Goal: Task Accomplishment & Management: Use online tool/utility

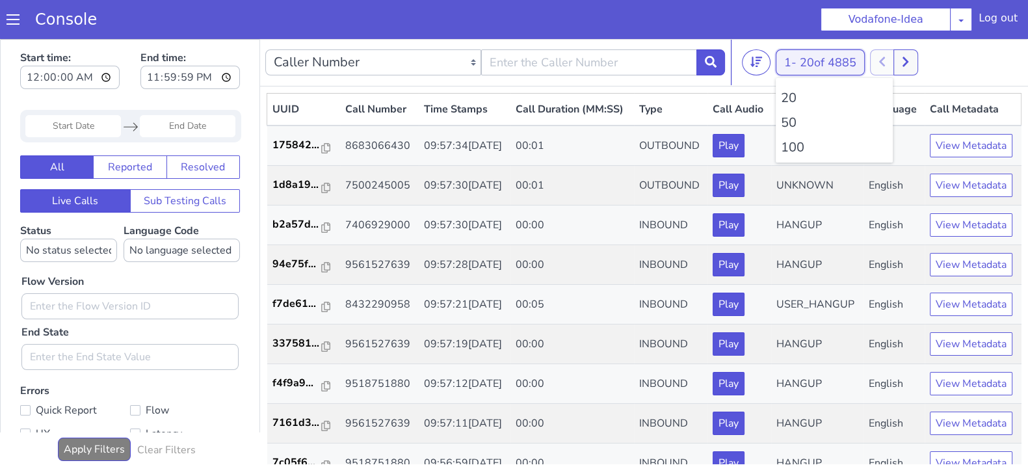
click at [792, 66] on button "1 - 20 of 4885" at bounding box center [820, 62] width 89 height 26
click at [787, 148] on li "100" at bounding box center [834, 148] width 107 height 20
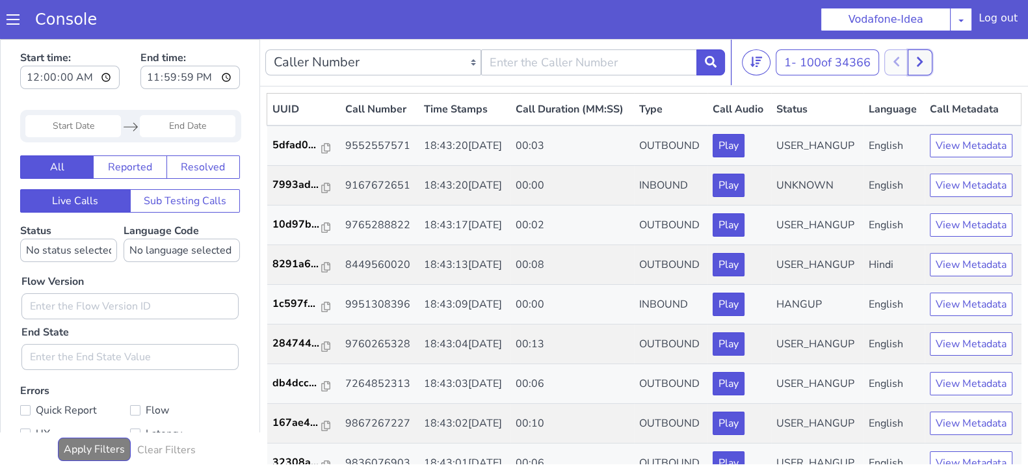
click at [918, 62] on button at bounding box center [920, 62] width 24 height 26
click at [931, 60] on button at bounding box center [934, 62] width 24 height 26
click at [945, 63] on button at bounding box center [934, 62] width 24 height 26
click at [936, 66] on icon at bounding box center [933, 62] width 7 height 12
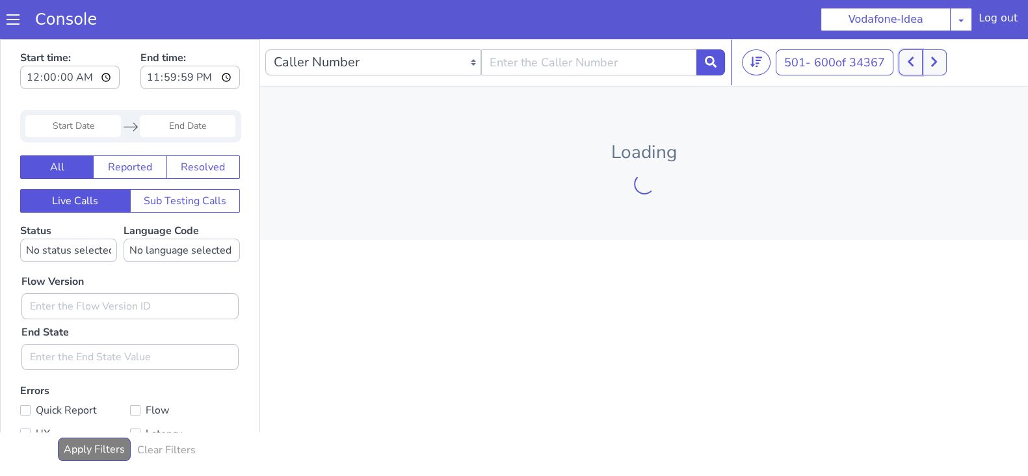
click at [908, 66] on button at bounding box center [910, 62] width 24 height 26
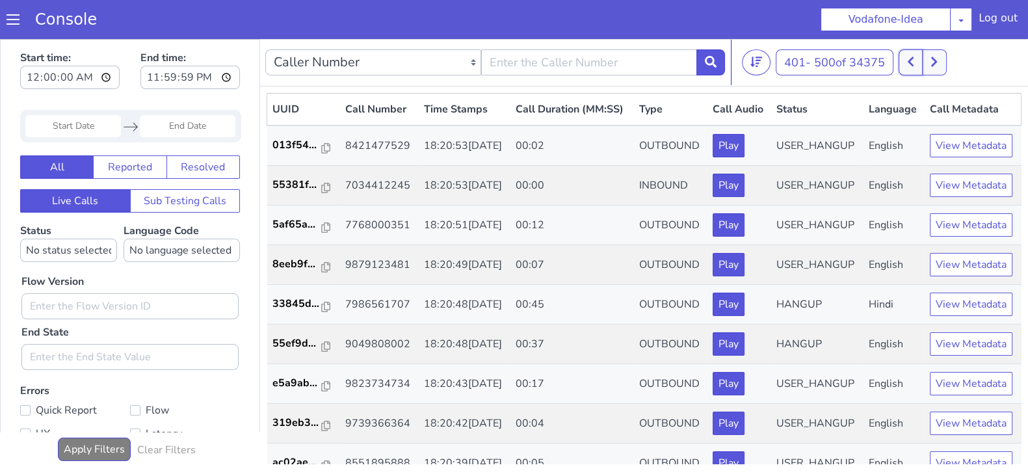
click at [907, 68] on button at bounding box center [910, 62] width 24 height 26
click at [940, 66] on button at bounding box center [934, 62] width 24 height 26
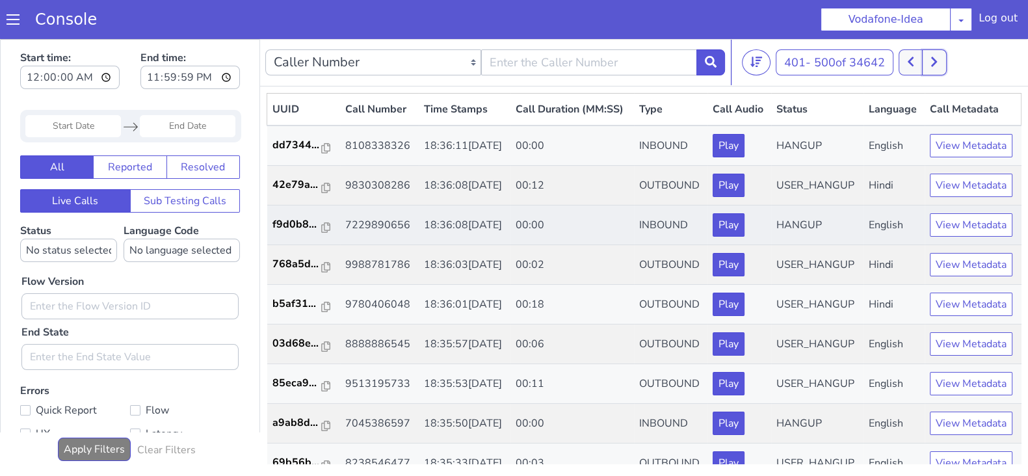
scroll to position [33, 0]
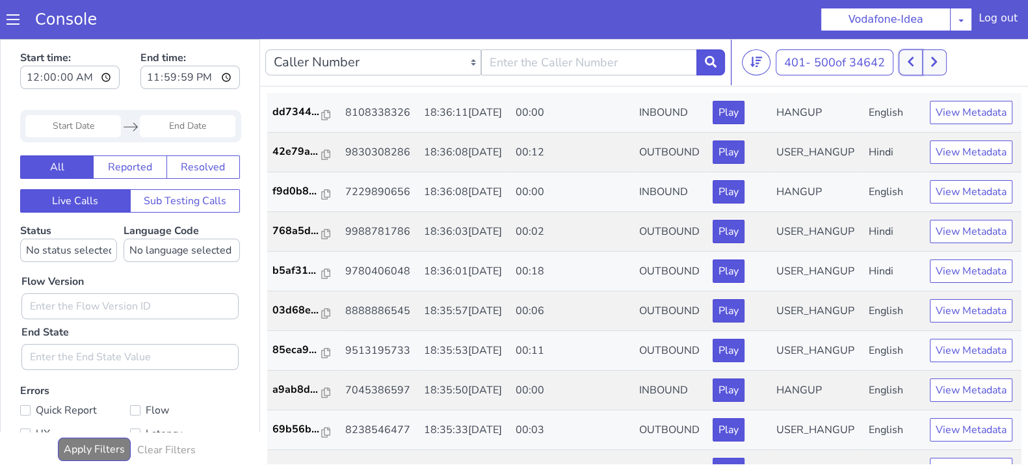
click at [914, 66] on icon at bounding box center [910, 62] width 7 height 12
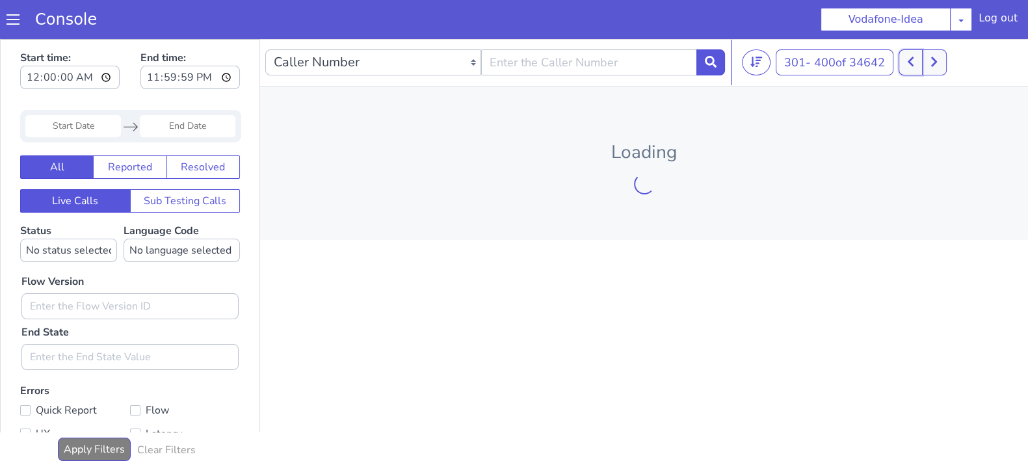
click at [914, 66] on icon at bounding box center [910, 62] width 7 height 12
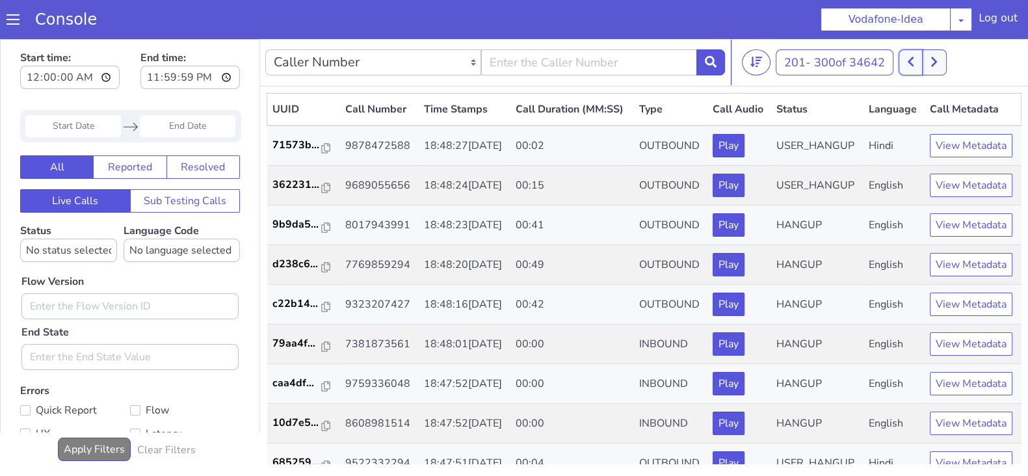
click at [914, 66] on icon at bounding box center [910, 62] width 7 height 12
click at [909, 64] on icon at bounding box center [910, 62] width 7 height 12
